Goal: Contribute content

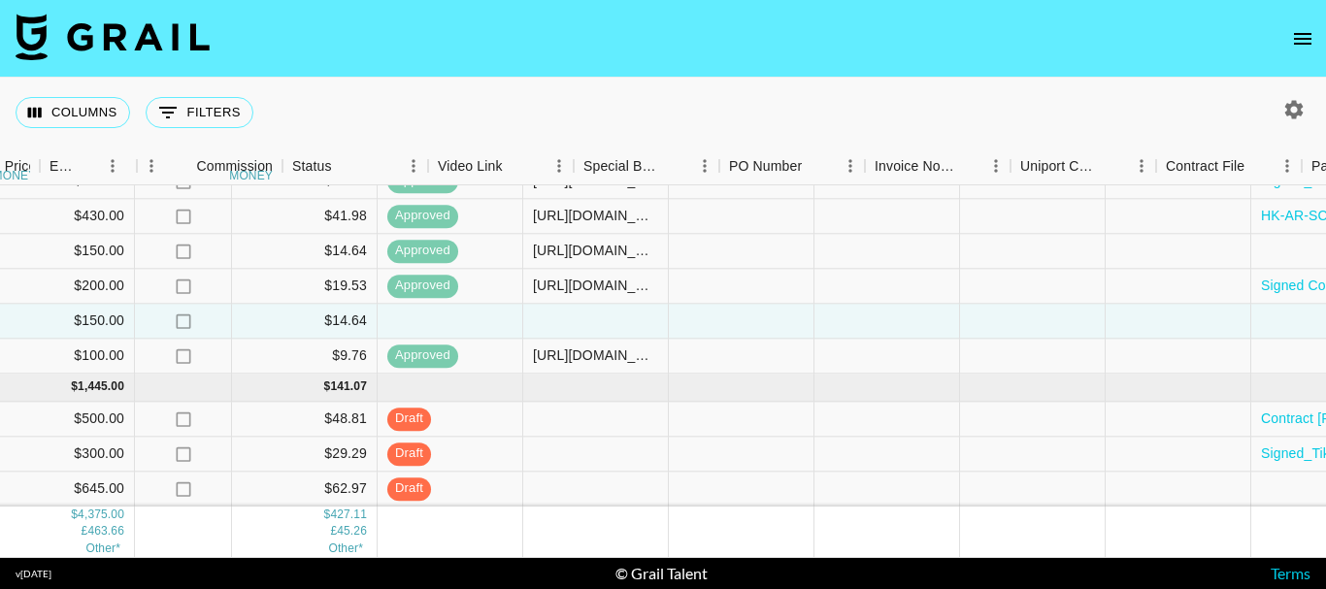
scroll to position [273, 1911]
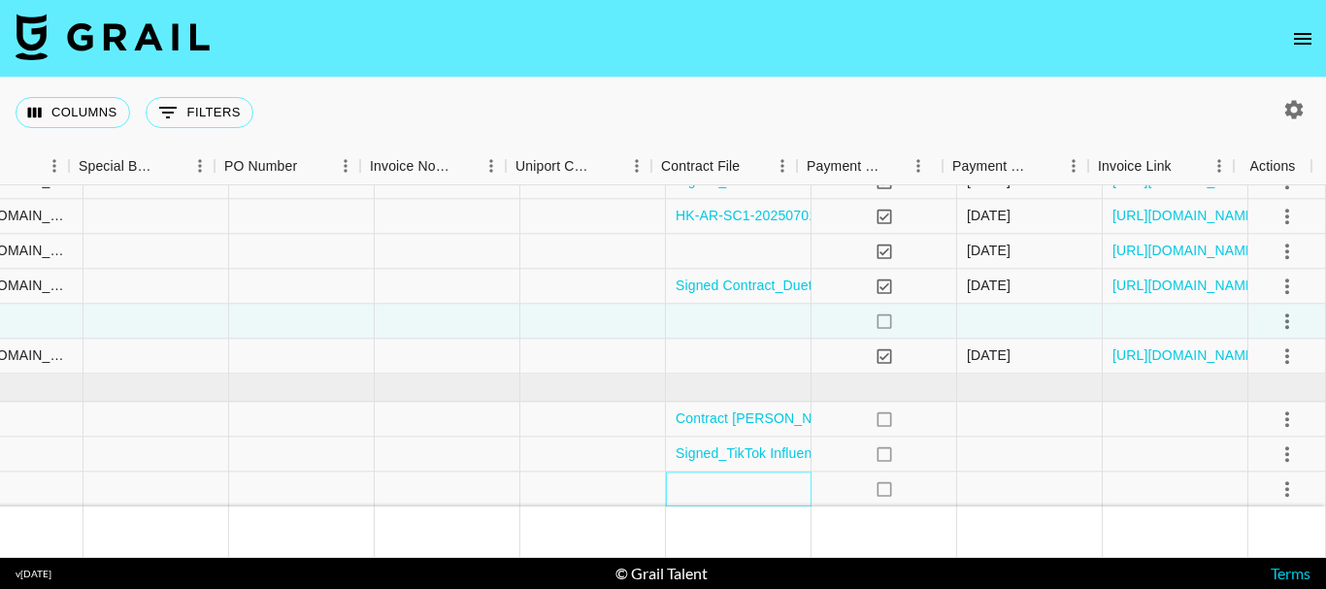
click at [753, 479] on div at bounding box center [739, 489] width 146 height 35
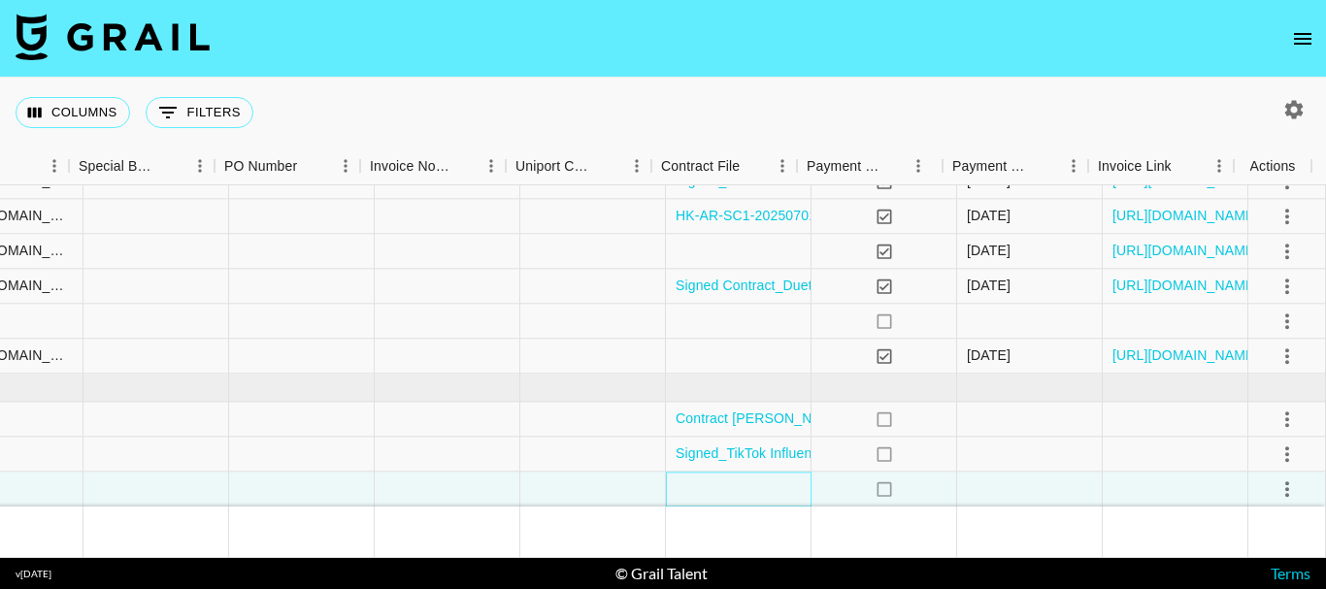
click at [720, 474] on div at bounding box center [739, 489] width 146 height 35
click at [719, 474] on div at bounding box center [739, 489] width 146 height 35
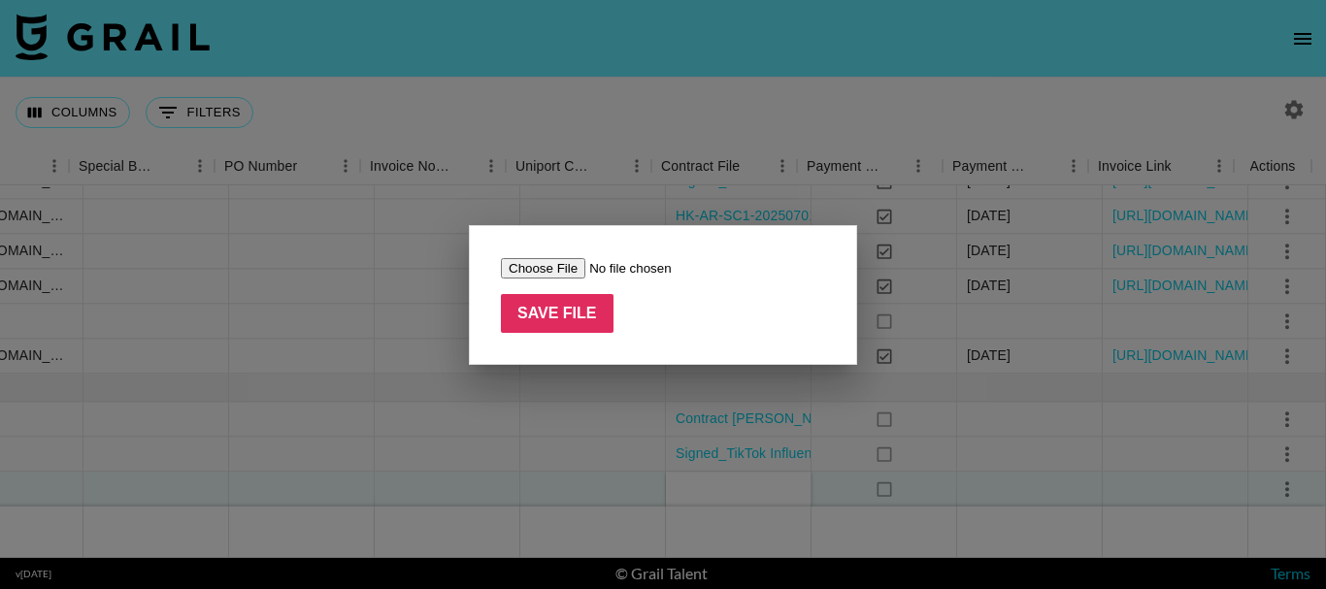
click at [546, 263] on input "file" at bounding box center [624, 268] width 246 height 20
type input "C:\fakepath\August-HK-AR-SC1-20250701-1697 - Jacob_Cline - Copy.pdf"
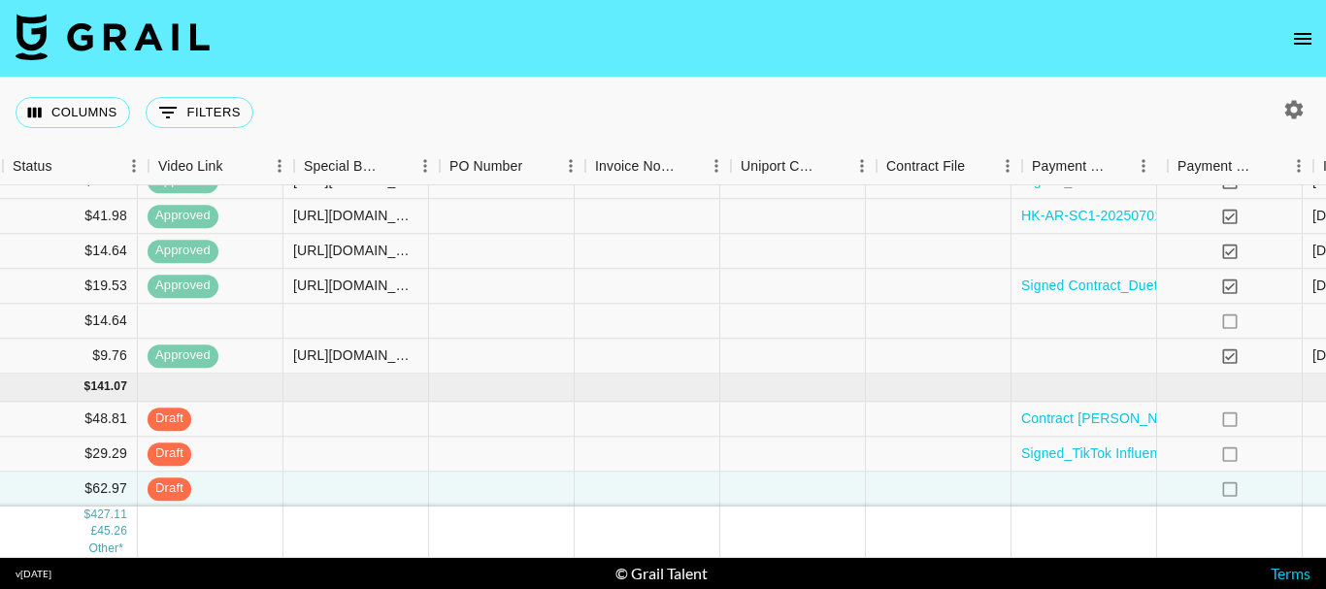
scroll to position [273, 1700]
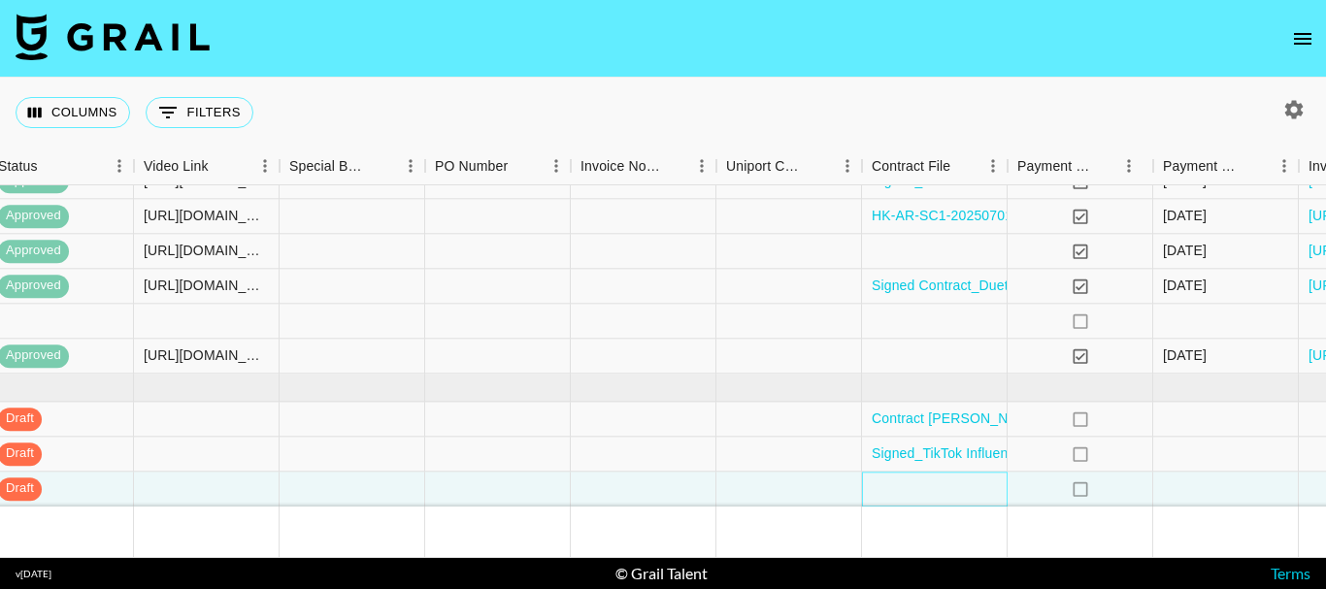
click at [954, 474] on div at bounding box center [935, 489] width 146 height 35
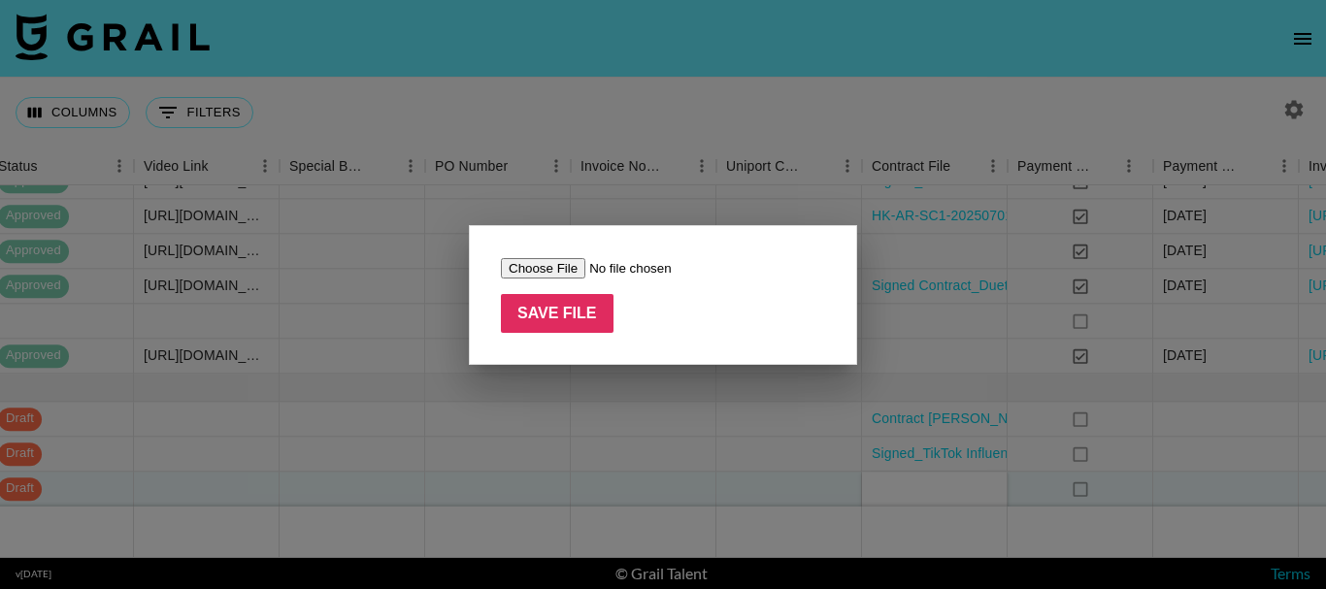
click at [549, 260] on input "file" at bounding box center [624, 268] width 246 height 20
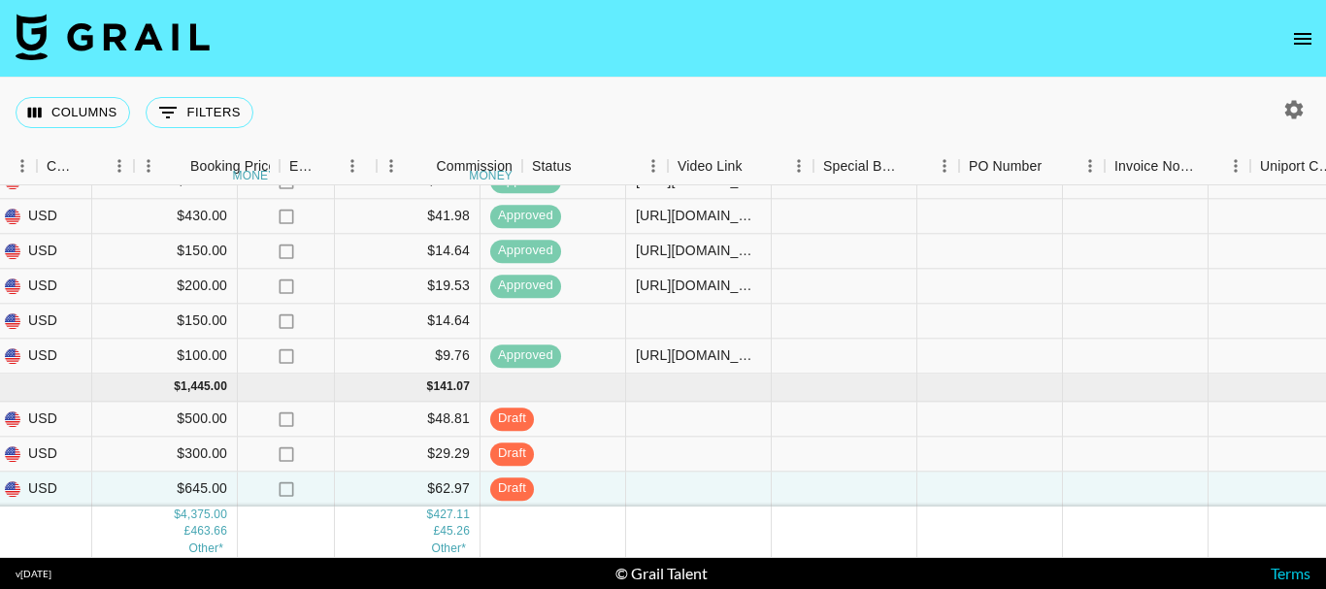
scroll to position [273, 1166]
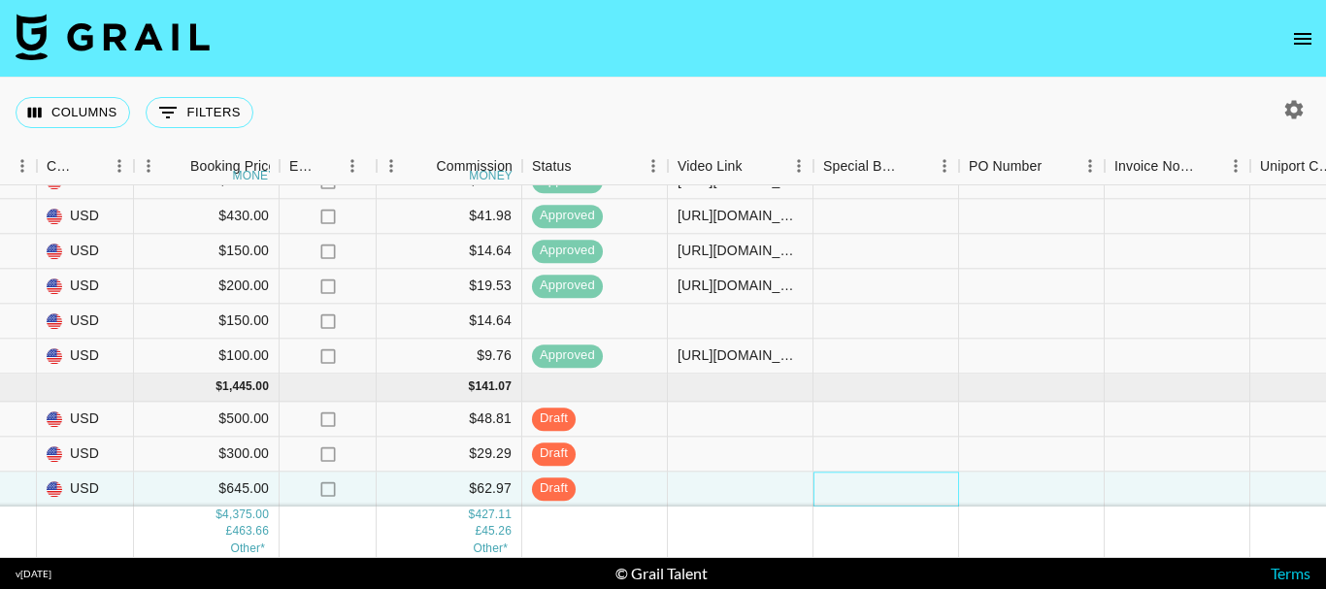
click at [848, 472] on div at bounding box center [886, 489] width 146 height 35
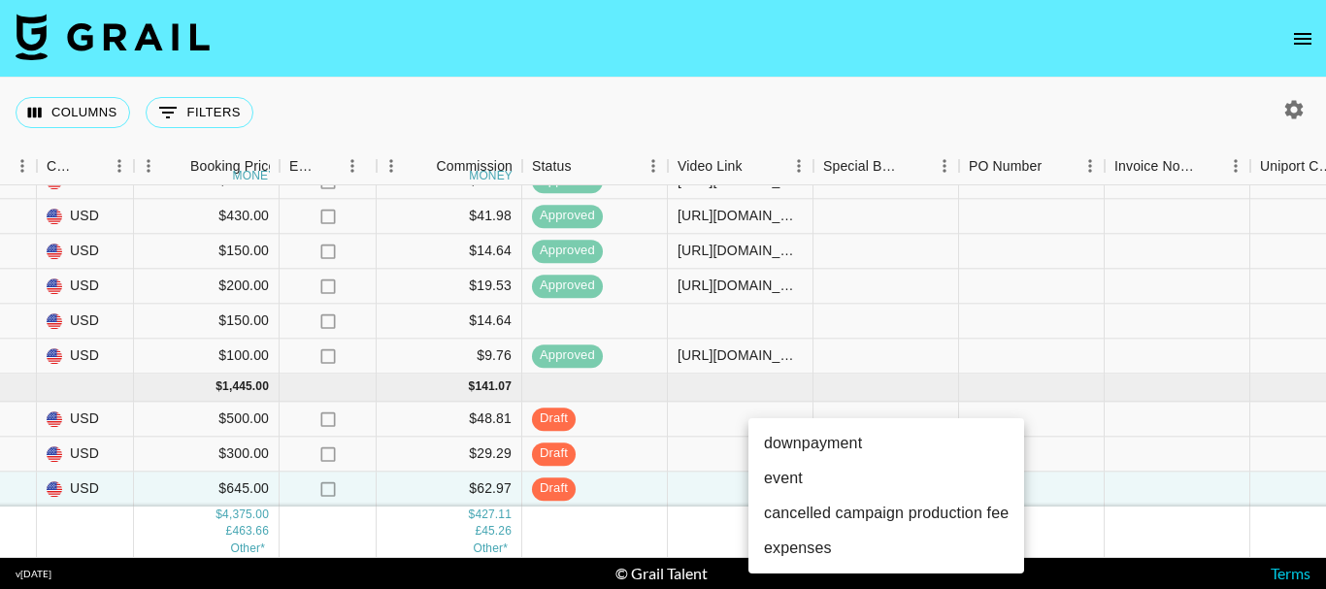
click at [1122, 437] on div at bounding box center [663, 294] width 1326 height 589
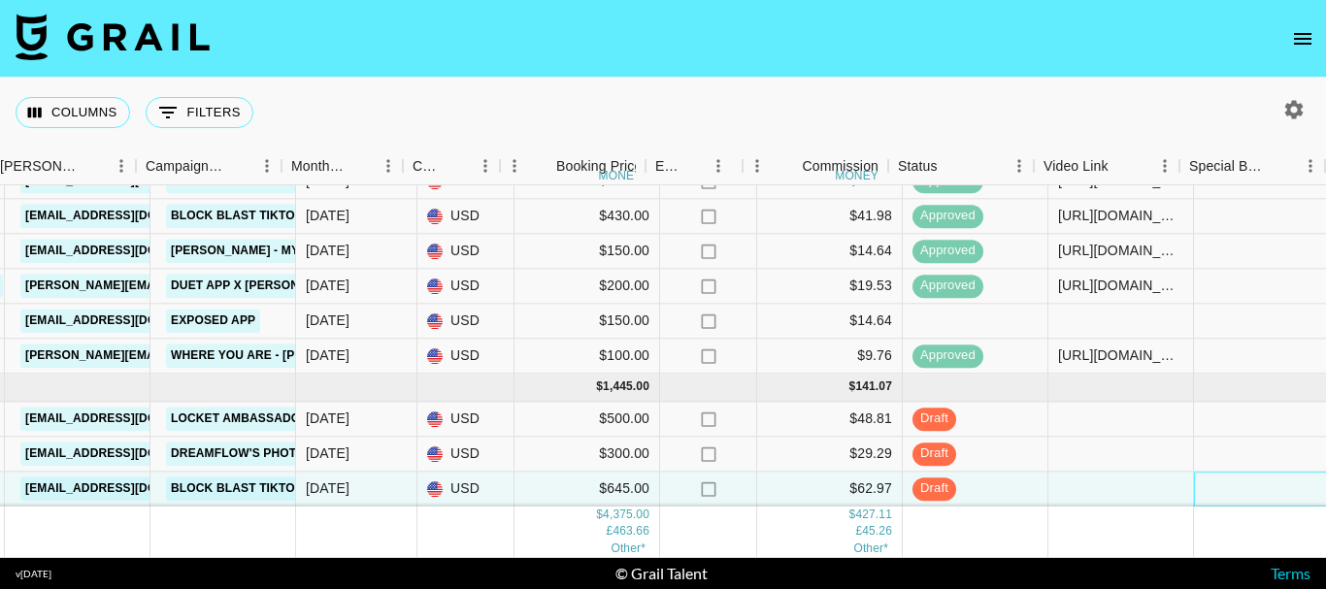
scroll to position [273, 779]
